Goal: Task Accomplishment & Management: Complete application form

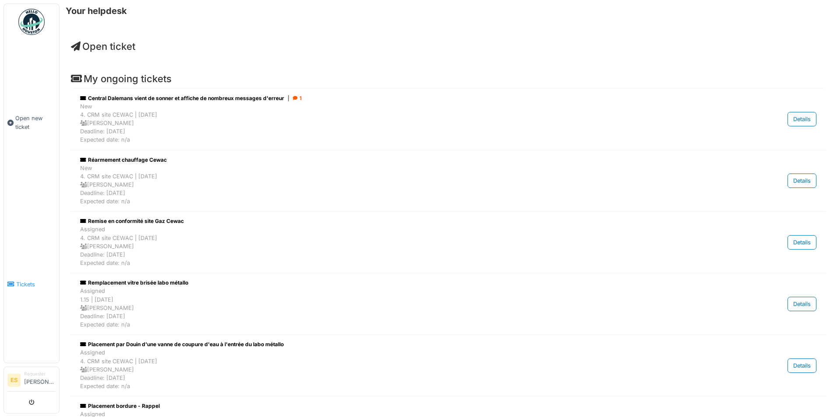
click at [23, 281] on span "Tickets" at bounding box center [35, 285] width 39 height 8
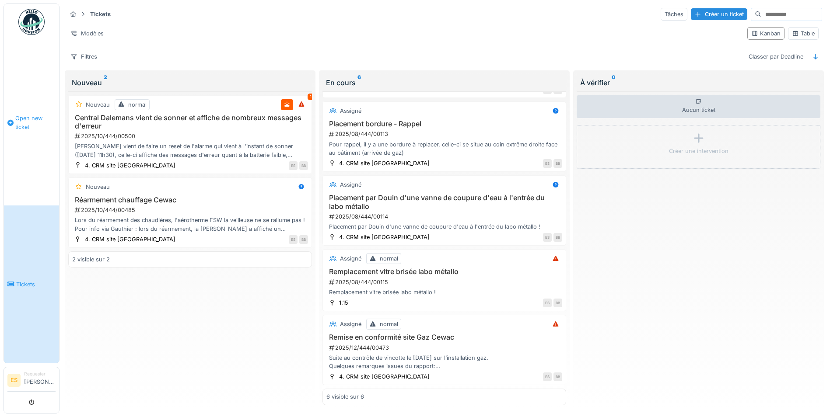
click at [29, 118] on span "Open new ticket" at bounding box center [35, 122] width 40 height 17
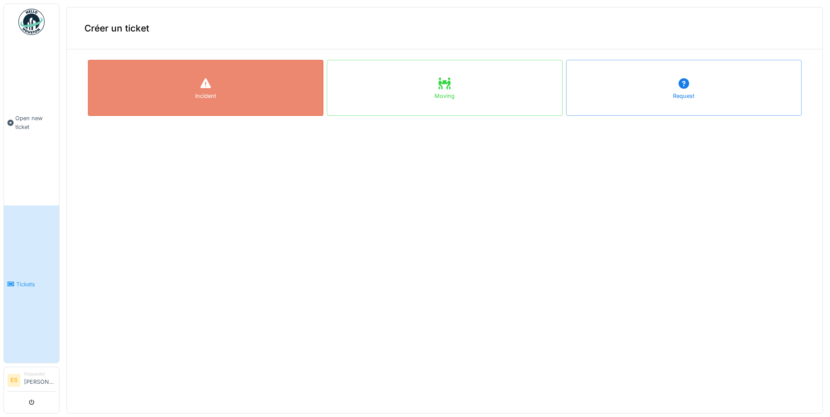
click at [204, 95] on div "Incident" at bounding box center [205, 96] width 21 height 8
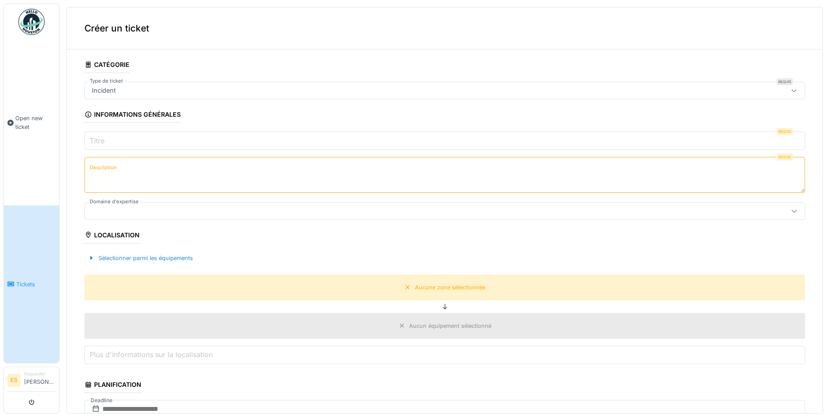
click at [141, 91] on div "Incident" at bounding box center [405, 91] width 635 height 10
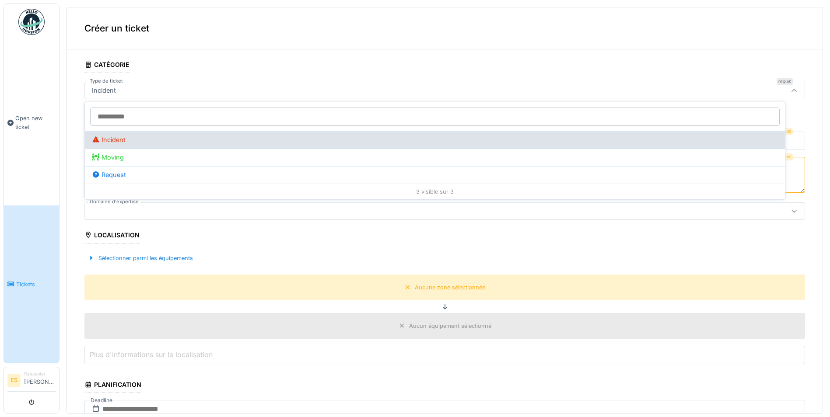
click at [101, 142] on div "Incident" at bounding box center [435, 140] width 686 height 10
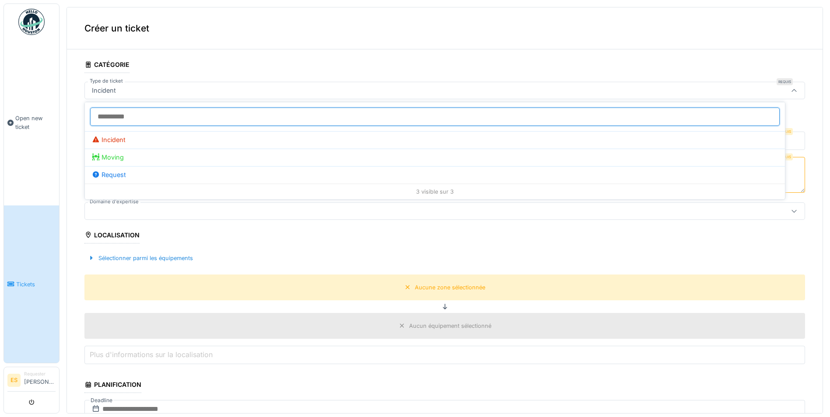
click at [125, 116] on input "Type de ticket" at bounding box center [435, 117] width 690 height 18
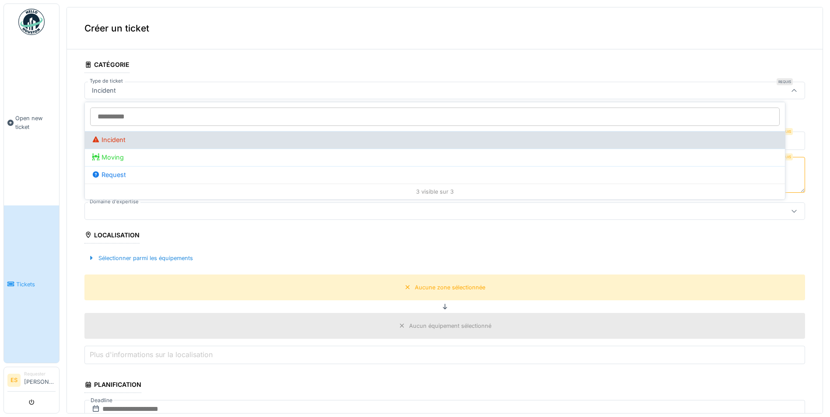
click at [115, 141] on div "Incident" at bounding box center [435, 140] width 686 height 10
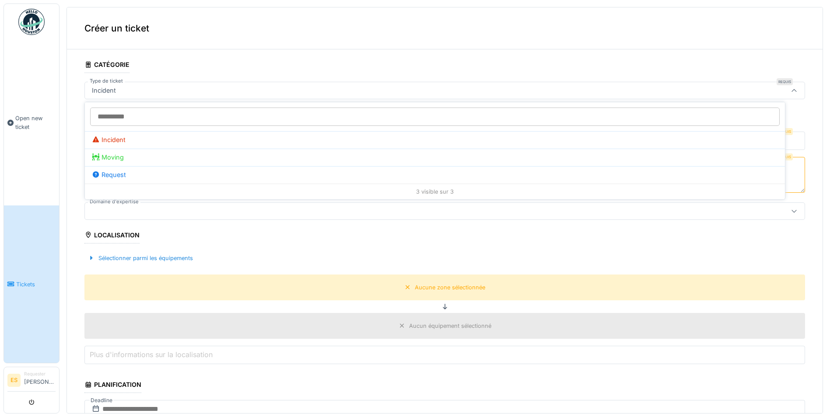
click at [510, 249] on div "Sélectionner parmi les équipements" at bounding box center [444, 259] width 721 height 26
click at [121, 144] on input "Titre" at bounding box center [444, 141] width 721 height 18
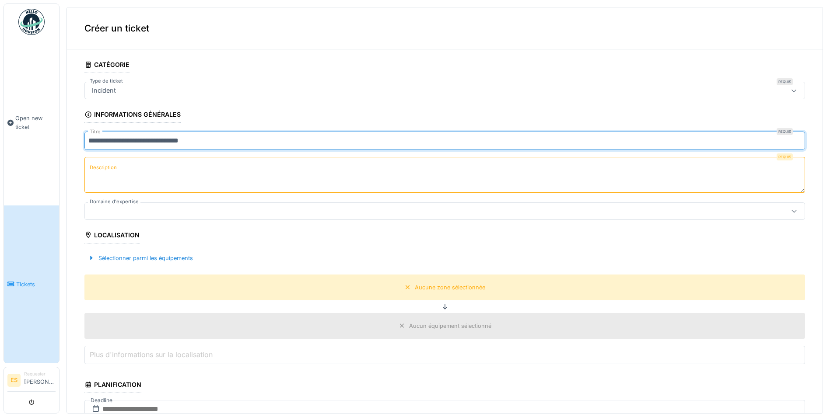
type input "**********"
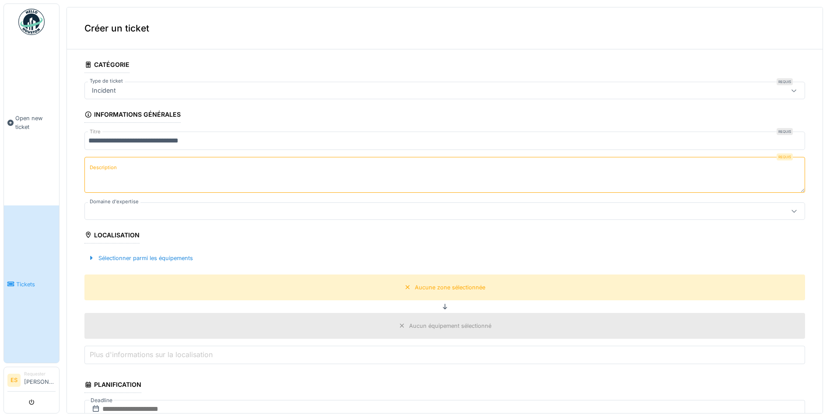
click at [135, 163] on textarea "Description" at bounding box center [444, 175] width 721 height 36
type textarea "*"
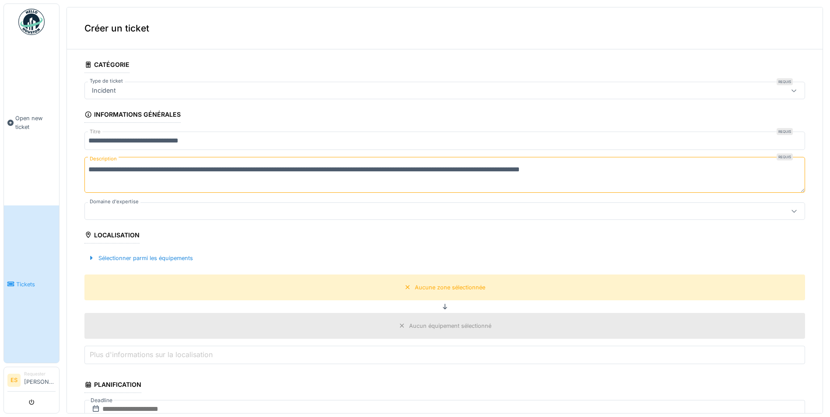
type textarea "**********"
click at [126, 207] on div at bounding box center [405, 212] width 635 height 10
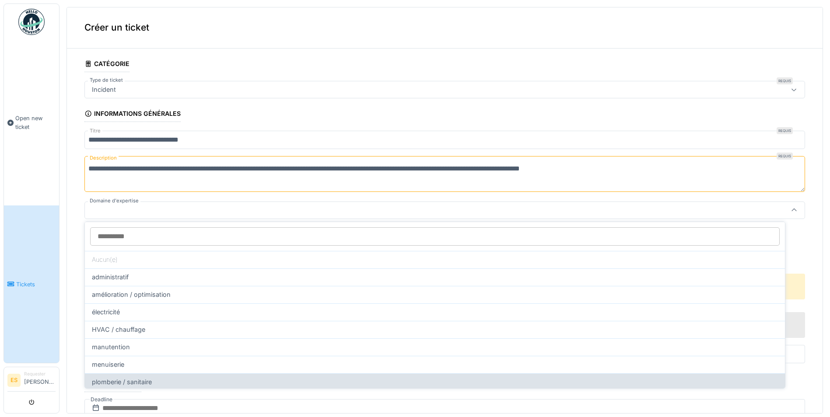
click at [150, 383] on span "plomberie / sanitaire" at bounding box center [122, 383] width 60 height 10
type input "****"
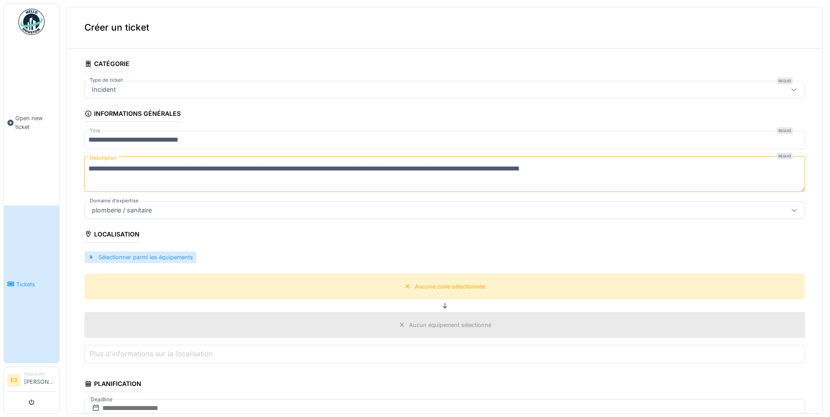
click at [163, 256] on div "Sélectionner parmi les équipements" at bounding box center [140, 258] width 112 height 12
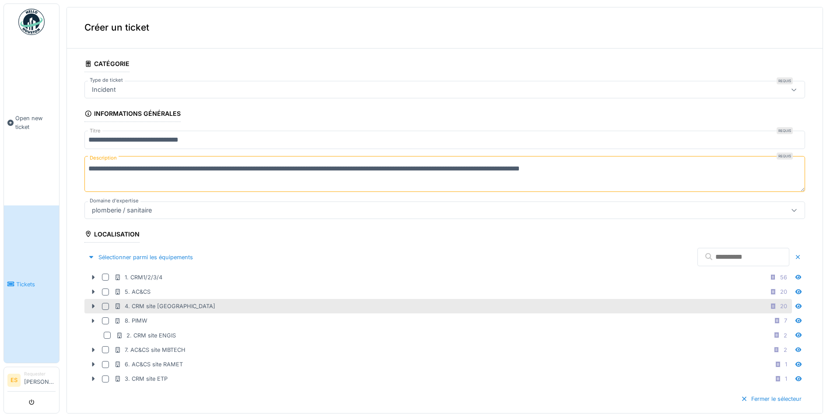
click at [145, 306] on div "4. CRM site [GEOGRAPHIC_DATA]" at bounding box center [164, 306] width 101 height 8
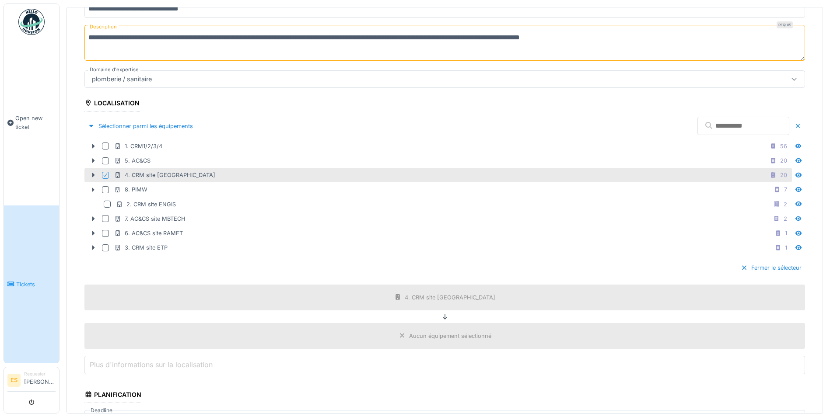
scroll to position [176, 0]
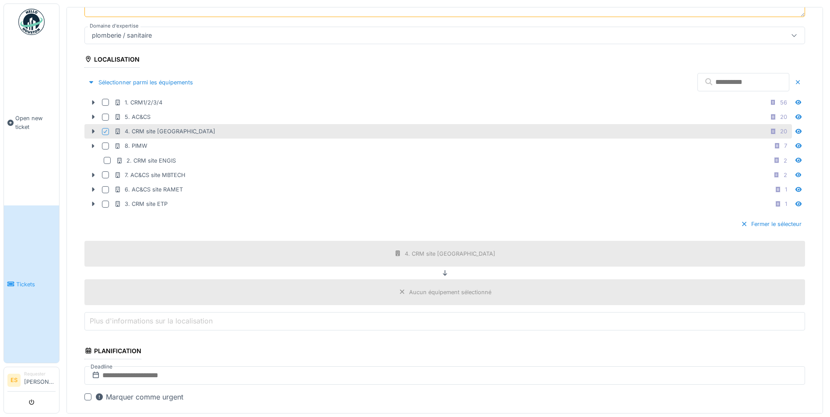
click at [256, 324] on input "Plus d'informations sur la localisation" at bounding box center [444, 321] width 721 height 18
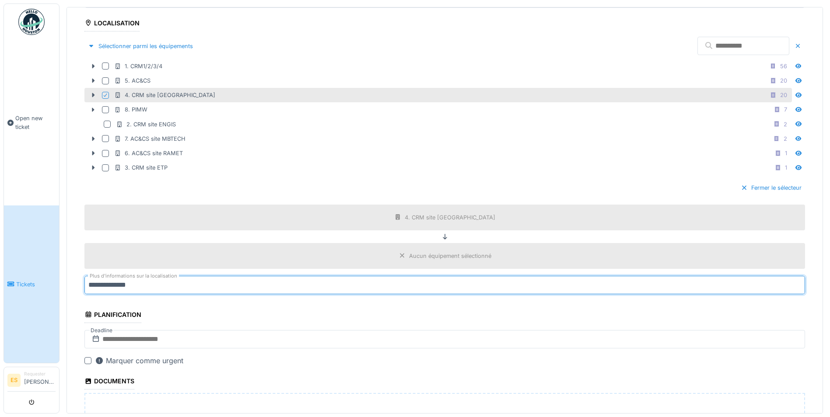
scroll to position [307, 0]
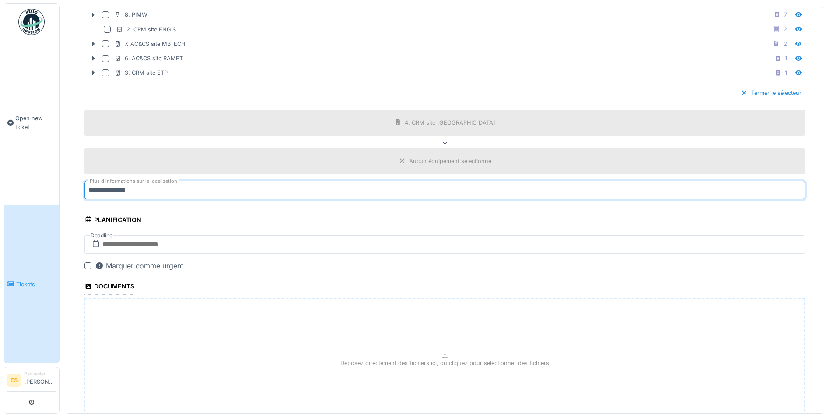
type input "**********"
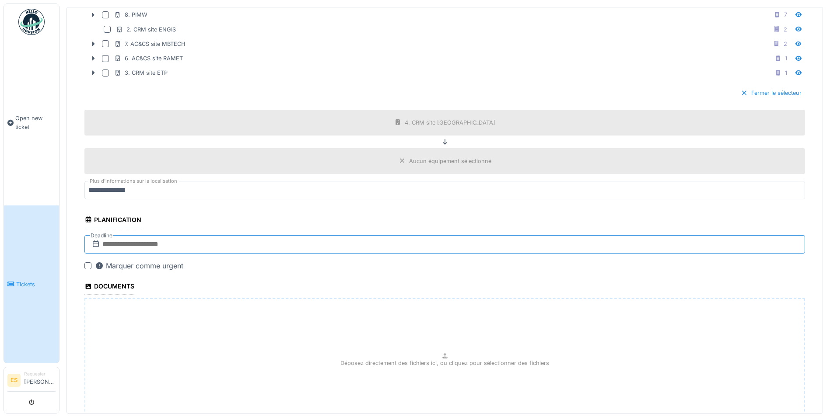
click at [118, 242] on input "text" at bounding box center [444, 244] width 721 height 18
click at [479, 264] on span "Next Month" at bounding box center [479, 266] width 0 height 11
click at [395, 328] on div "15" at bounding box center [392, 330] width 12 height 12
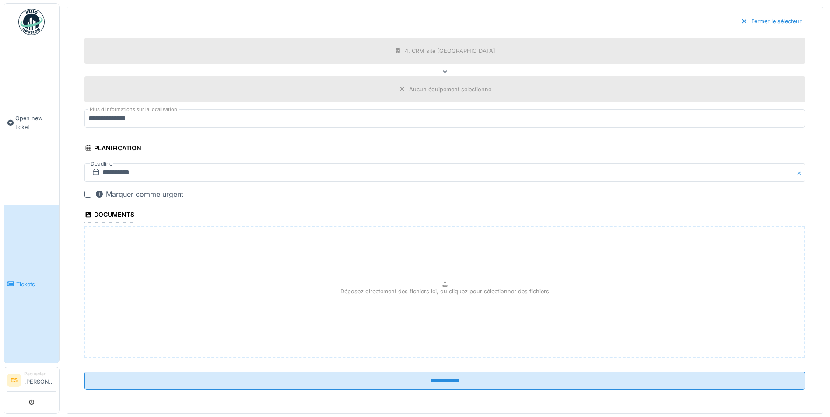
scroll to position [380, 0]
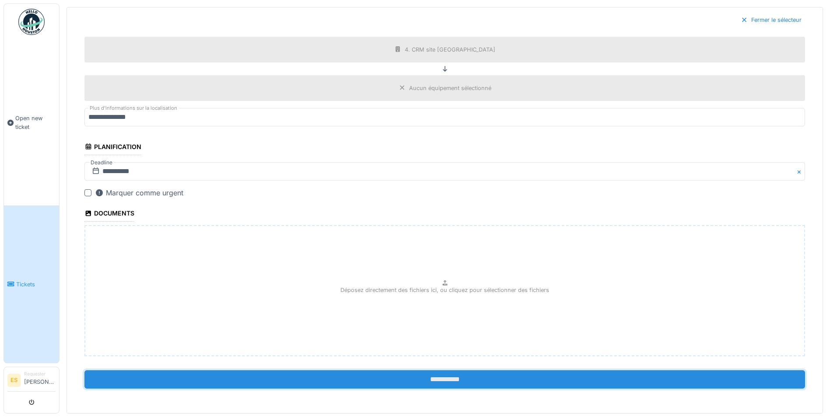
click at [451, 379] on input "**********" at bounding box center [444, 380] width 721 height 18
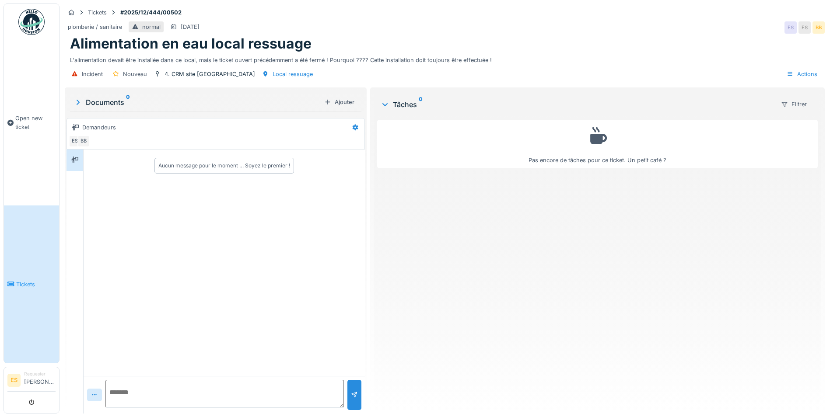
click at [24, 282] on span "Tickets" at bounding box center [35, 285] width 39 height 8
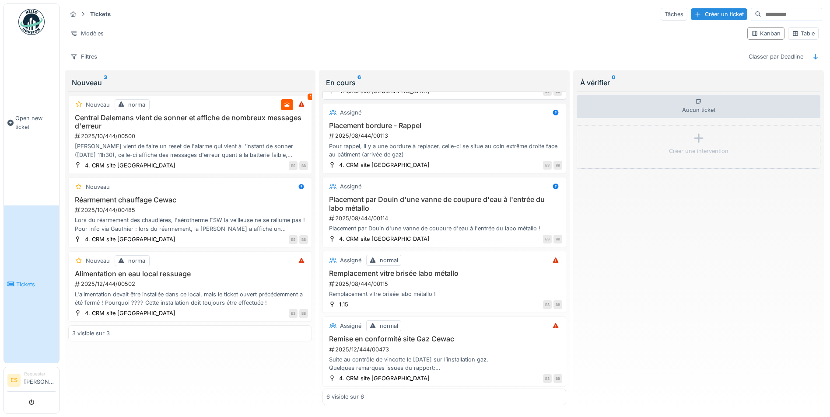
scroll to position [157, 0]
click at [74, 12] on div at bounding box center [73, 14] width 7 height 8
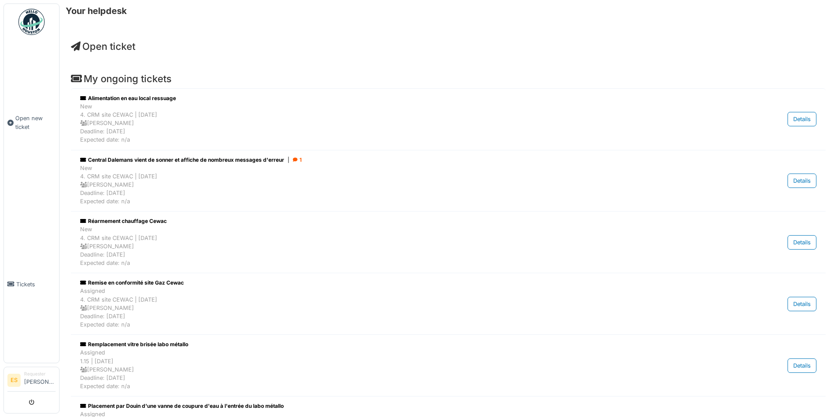
click at [91, 46] on span "Open ticket" at bounding box center [103, 46] width 64 height 11
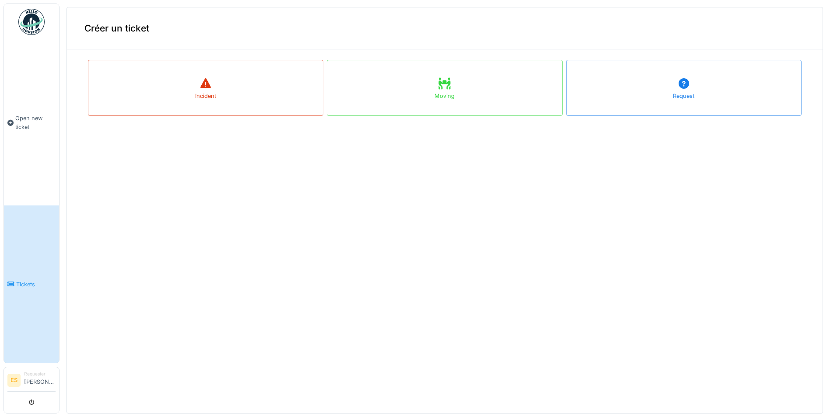
click at [35, 27] on img at bounding box center [31, 22] width 26 height 26
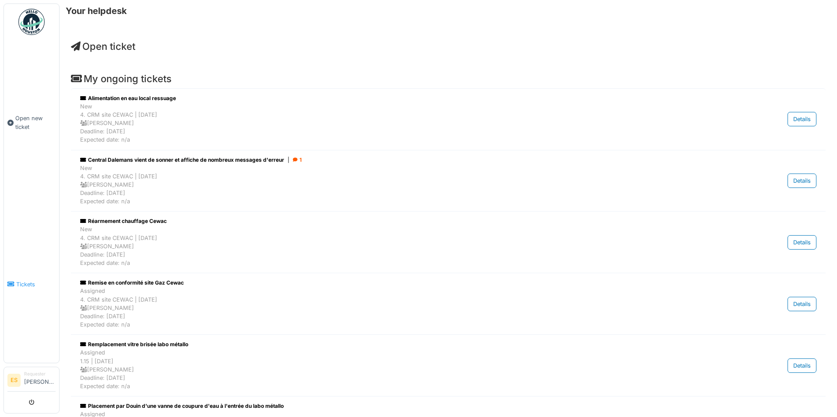
click at [26, 304] on link "Tickets" at bounding box center [31, 285] width 55 height 158
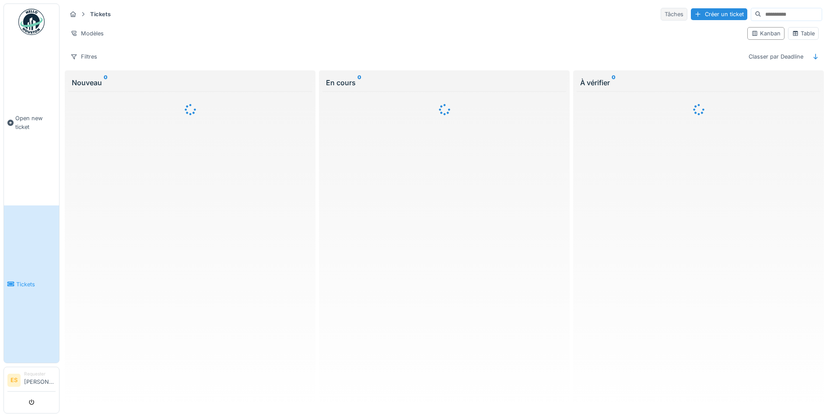
click at [661, 15] on div "Tâches" at bounding box center [674, 14] width 27 height 13
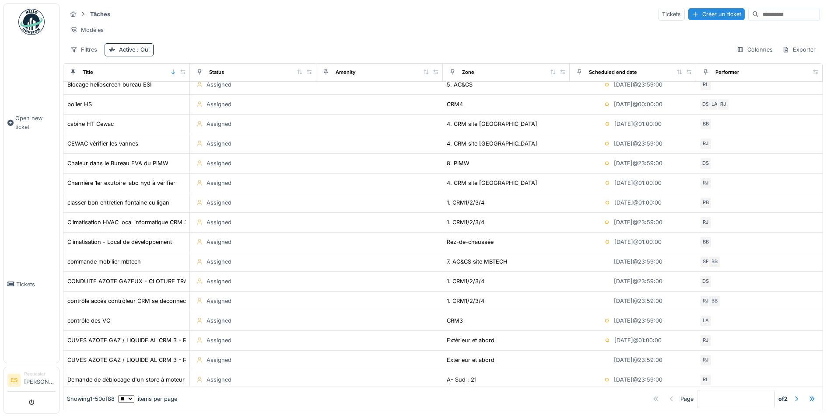
scroll to position [219, 0]
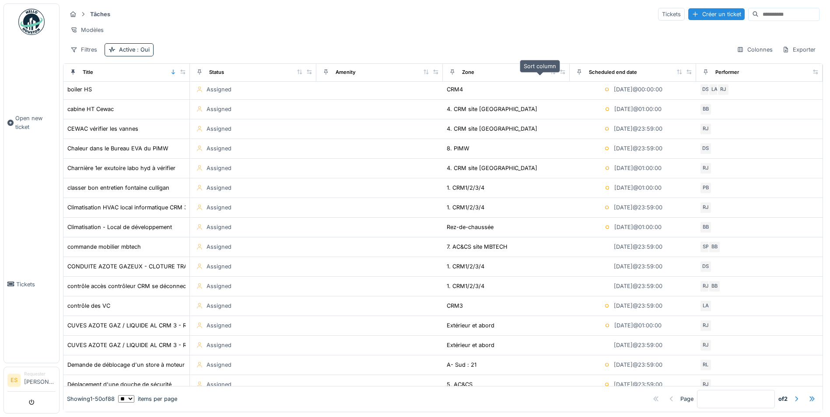
click at [551, 74] on icon at bounding box center [553, 72] width 5 height 5
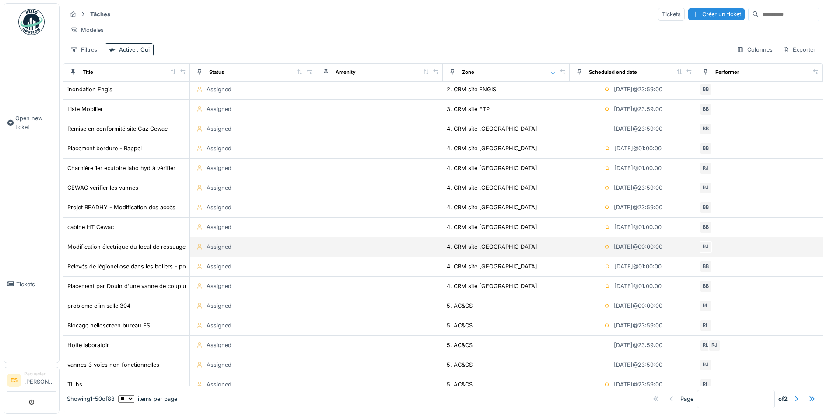
click at [116, 251] on div "Modification électrique du local de ressuage (Changement éclairage et déplaceme…" at bounding box center [216, 247] width 299 height 8
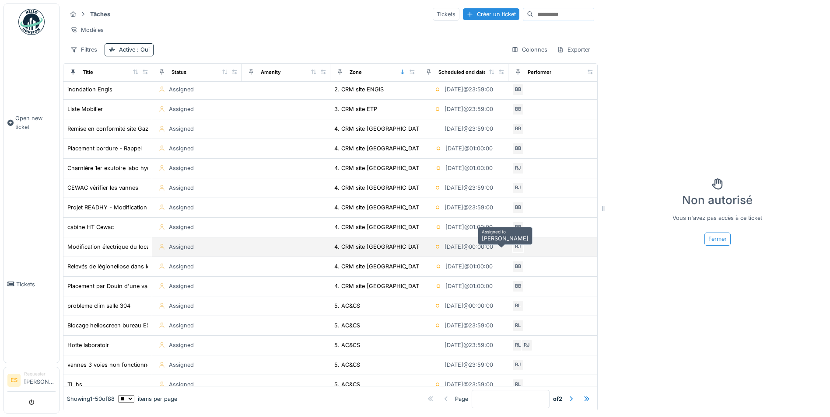
click at [512, 253] on div "RJ" at bounding box center [518, 247] width 12 height 12
click at [538, 253] on div "RJ" at bounding box center [553, 247] width 82 height 12
click at [169, 251] on div "Assigned" at bounding box center [181, 247] width 25 height 8
click at [105, 251] on div "Modification électrique du local de ressuage (Changement éclairage et déplaceme…" at bounding box center [216, 247] width 299 height 8
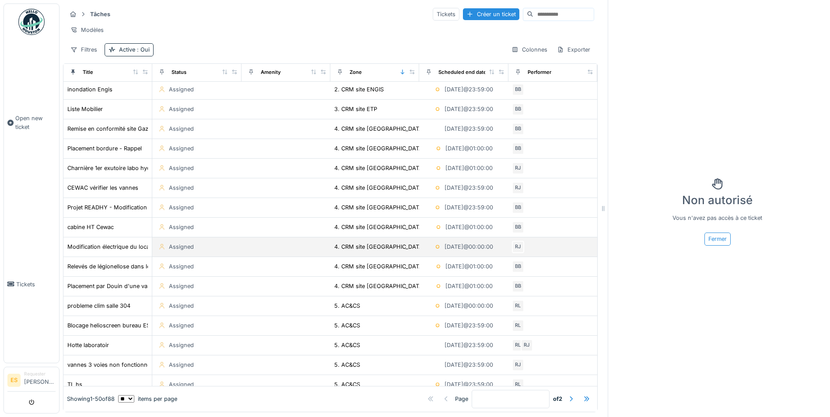
click at [110, 257] on td "Modification électrique du local de ressuage (Changement éclairage et déplaceme…" at bounding box center [107, 248] width 89 height 20
click at [107, 251] on div "Modification électrique du local de ressuage (Changement éclairage et déplaceme…" at bounding box center [216, 247] width 299 height 8
click at [20, 120] on span "Open new ticket" at bounding box center [35, 122] width 40 height 17
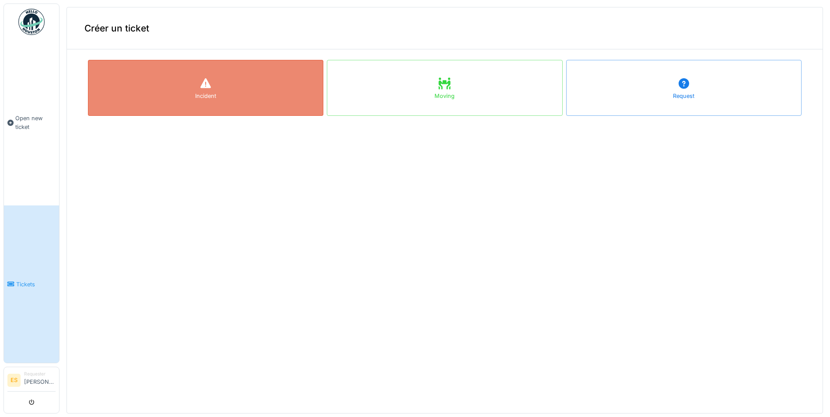
click at [159, 98] on div "Incident" at bounding box center [205, 88] width 235 height 56
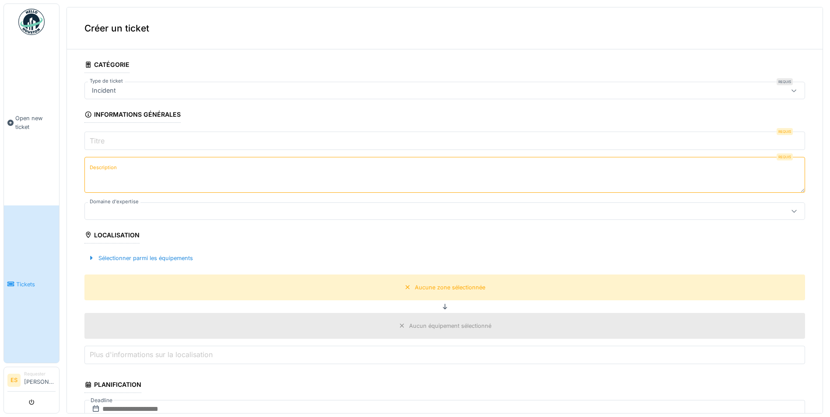
click at [117, 143] on input "Titre" at bounding box center [444, 141] width 721 height 18
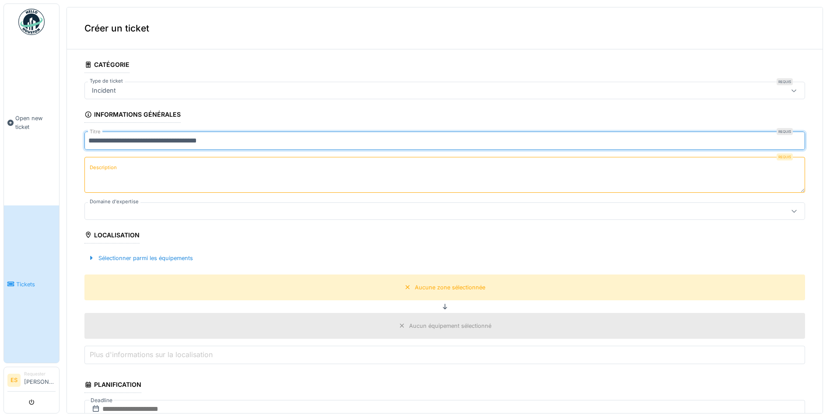
type input "**********"
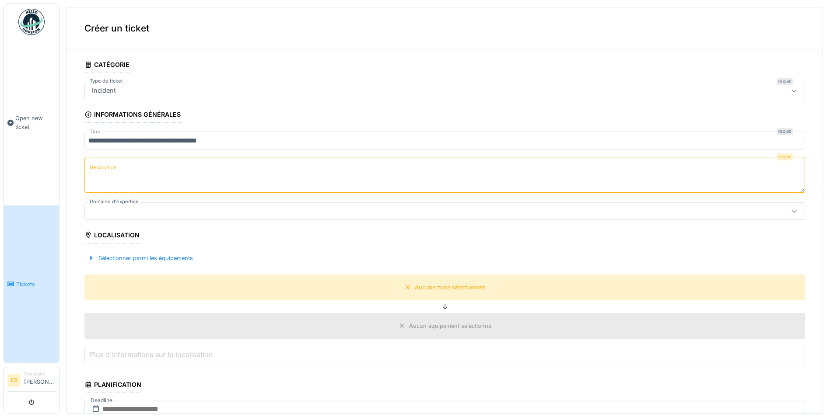
click at [143, 170] on textarea "Description" at bounding box center [444, 175] width 721 height 36
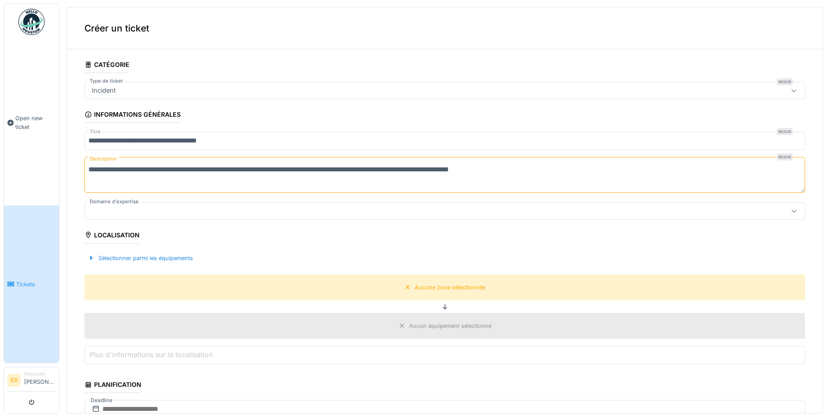
type textarea "**********"
click at [110, 212] on div at bounding box center [405, 212] width 635 height 10
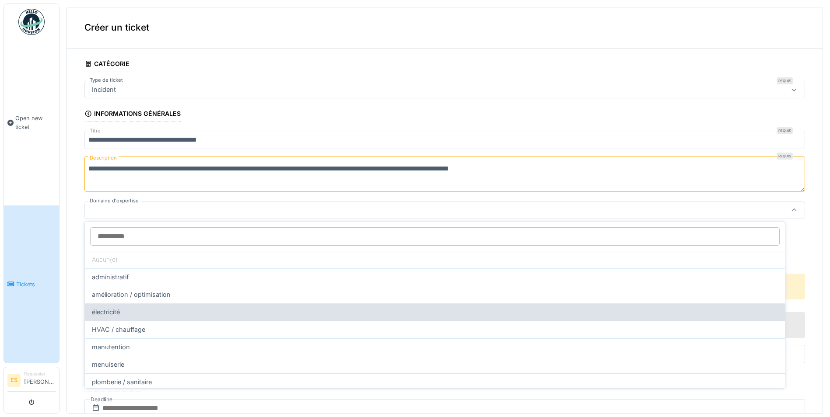
click at [140, 313] on div "électricité" at bounding box center [435, 313] width 686 height 10
type input "****"
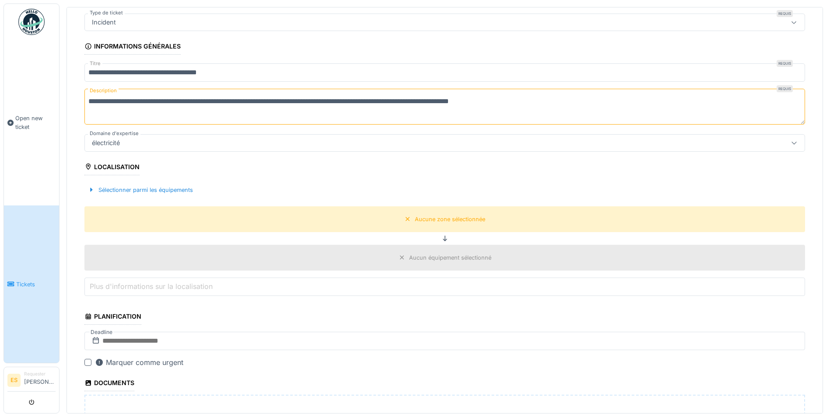
scroll to position [132, 0]
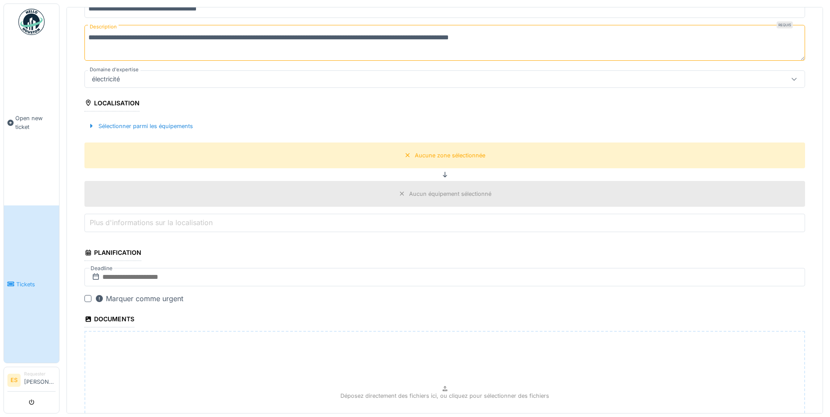
click at [120, 222] on label "Plus d'informations sur la localisation" at bounding box center [151, 222] width 126 height 11
click at [120, 222] on input "Plus d'informations sur la localisation" at bounding box center [444, 223] width 721 height 18
click at [140, 226] on label "Plus d'informations sur la localisation" at bounding box center [151, 222] width 126 height 11
click at [140, 226] on input "Plus d'informations sur la localisation" at bounding box center [444, 223] width 721 height 18
click at [119, 279] on input "text" at bounding box center [444, 277] width 721 height 18
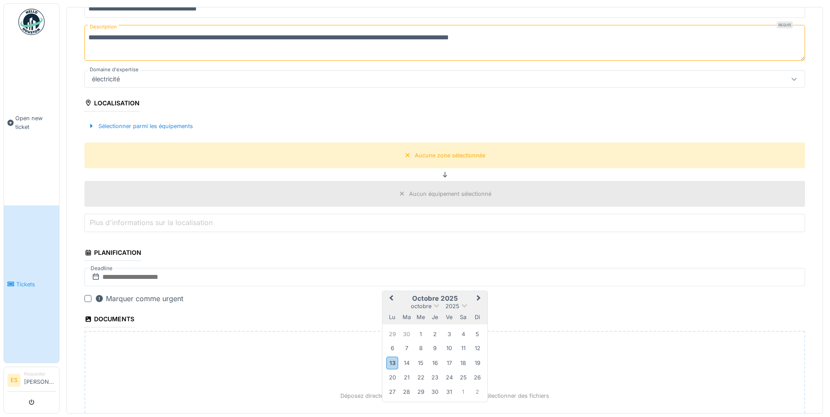
click at [479, 296] on span "Next Month" at bounding box center [479, 299] width 0 height 11
click at [480, 298] on button "Next Month" at bounding box center [480, 299] width 14 height 14
click at [389, 361] on div "15" at bounding box center [392, 363] width 12 height 12
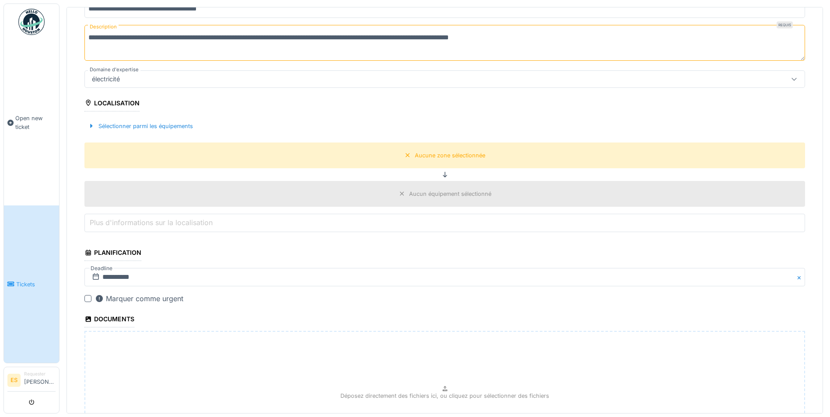
scroll to position [238, 0]
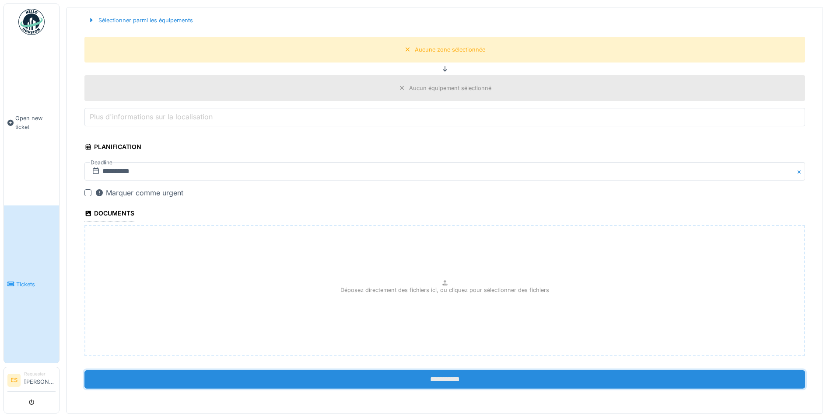
click at [469, 381] on input "**********" at bounding box center [444, 380] width 721 height 18
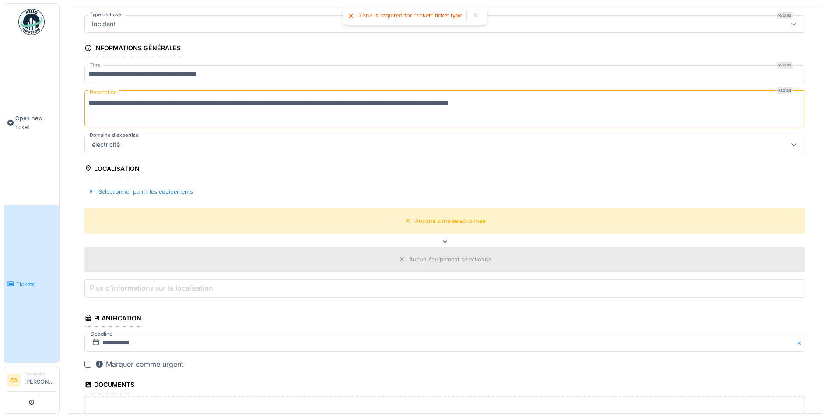
scroll to position [63, 0]
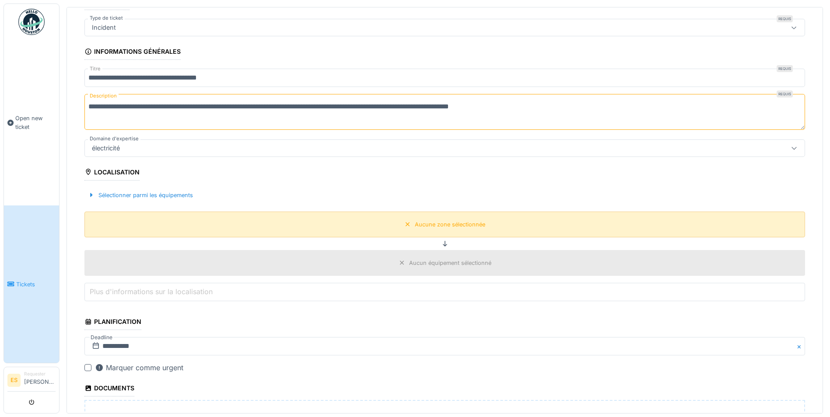
click at [363, 228] on div "Aucune zone sélectionnée" at bounding box center [444, 225] width 721 height 26
click at [108, 172] on div "Localisation" at bounding box center [111, 173] width 55 height 15
click at [126, 194] on div "Sélectionner parmi les équipements" at bounding box center [140, 195] width 112 height 12
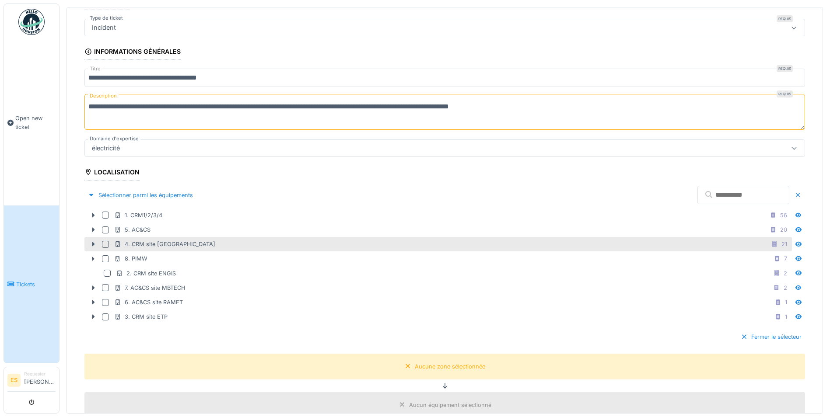
click at [158, 242] on div "4. CRM site [GEOGRAPHIC_DATA]" at bounding box center [164, 244] width 101 height 8
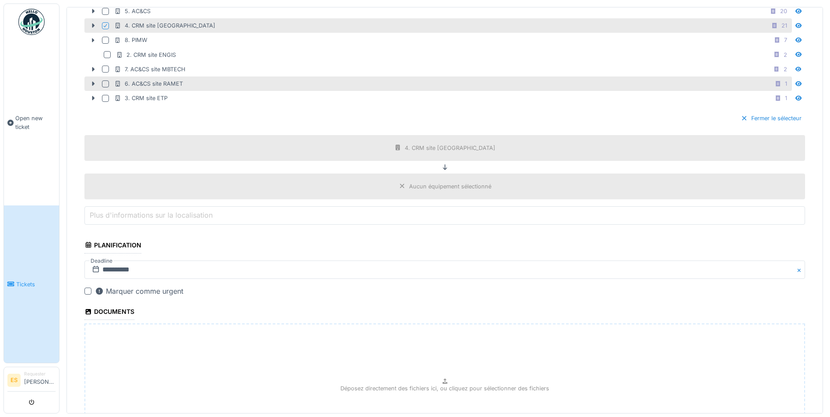
scroll to position [380, 0]
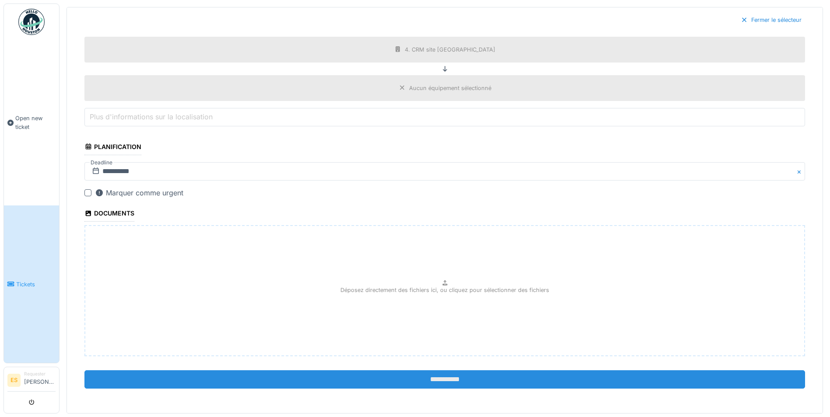
click at [458, 379] on input "**********" at bounding box center [444, 380] width 721 height 18
